Goal: Transaction & Acquisition: Purchase product/service

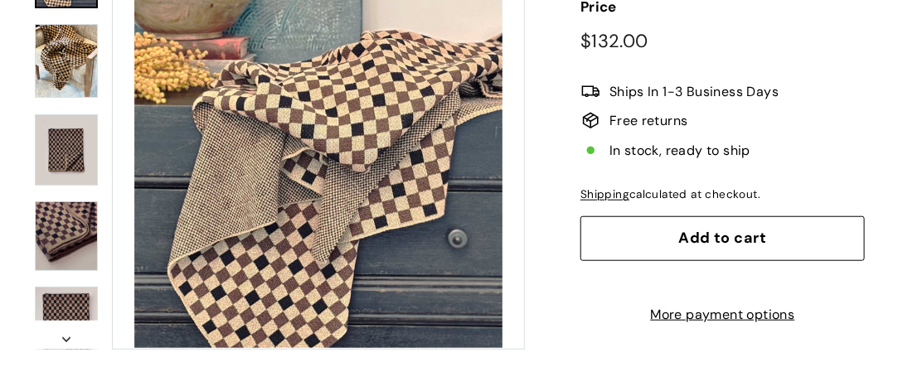
scroll to position [332, 0]
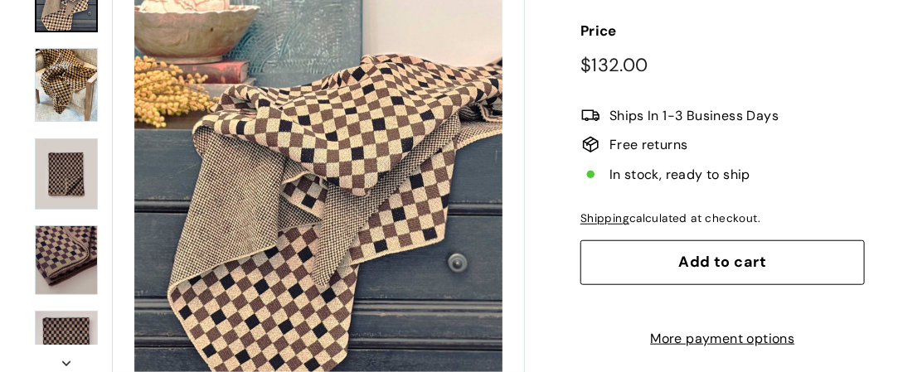
click at [66, 110] on img at bounding box center [66, 85] width 63 height 75
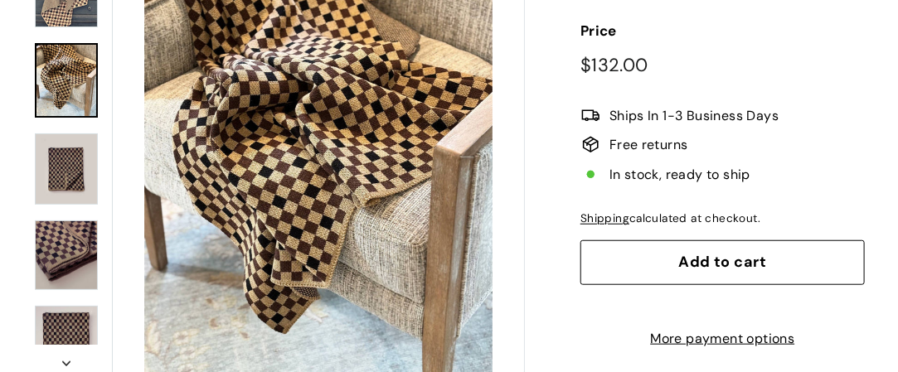
click at [58, 196] on img at bounding box center [66, 168] width 63 height 71
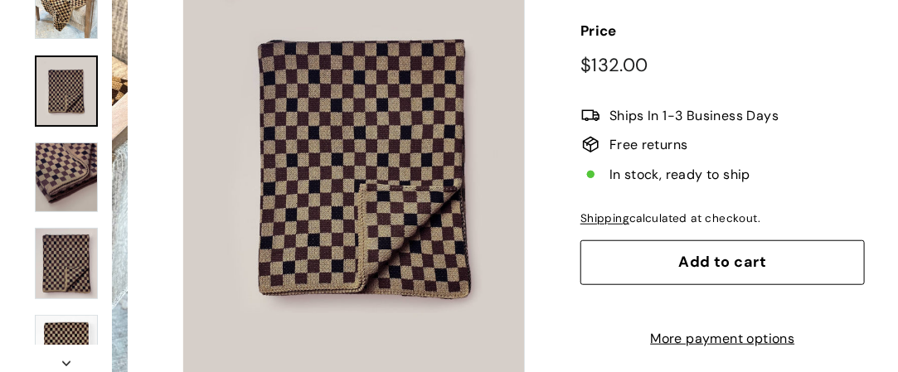
scroll to position [94, 0]
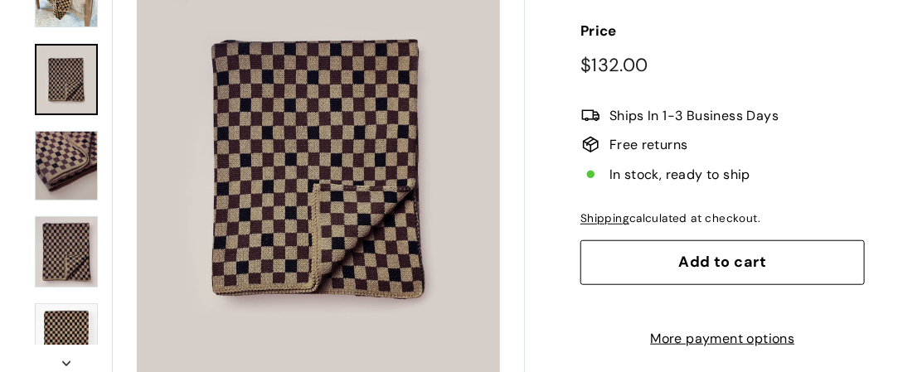
click at [63, 260] on img at bounding box center [66, 251] width 63 height 71
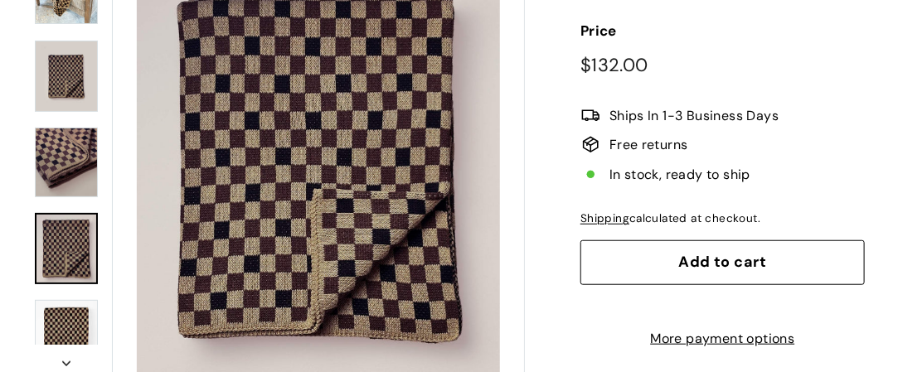
click at [61, 345] on img at bounding box center [66, 335] width 63 height 71
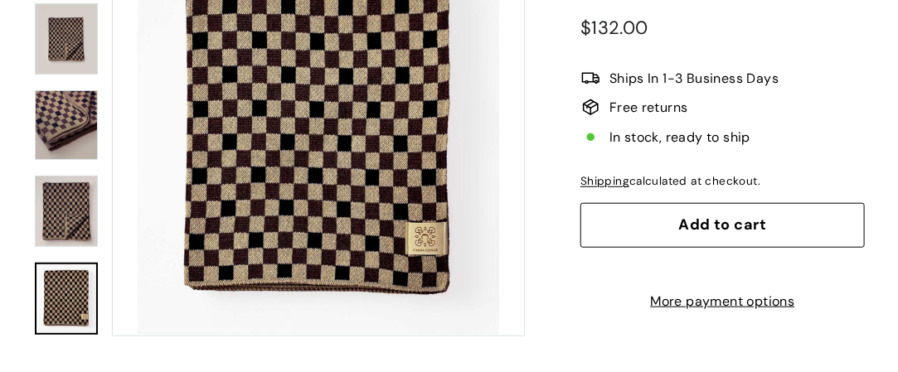
scroll to position [364, 0]
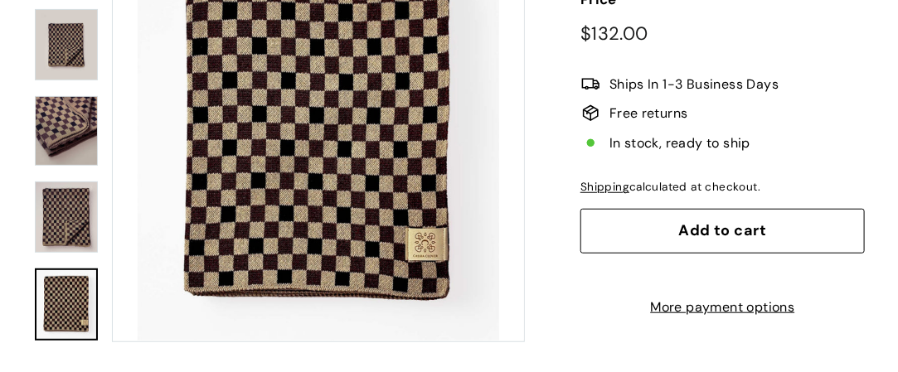
click at [829, 223] on button "Add to cart" at bounding box center [722, 231] width 284 height 45
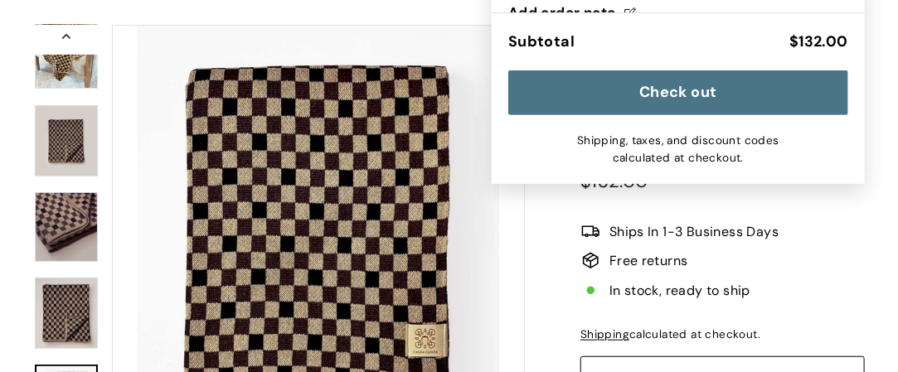
scroll to position [211, 0]
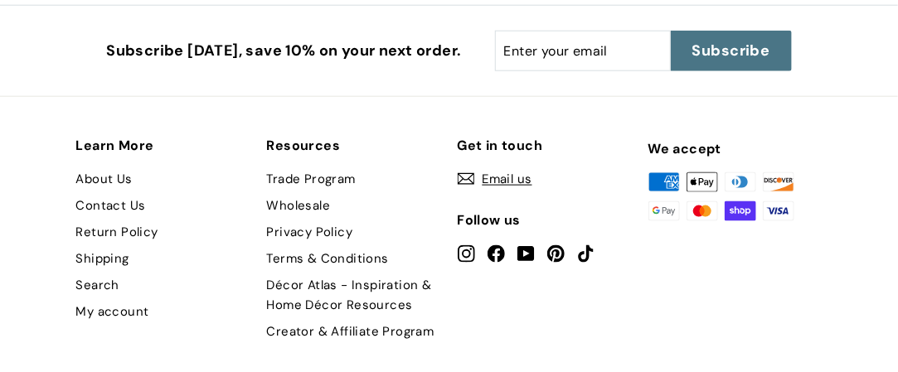
scroll to position [2816, 0]
